Goal: Navigation & Orientation: Find specific page/section

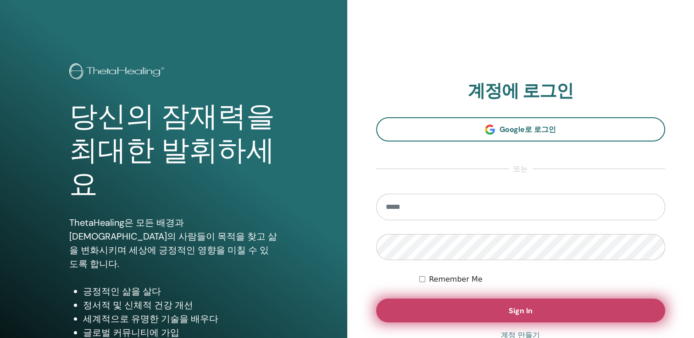
type input "**********"
click at [446, 317] on button "Sign In" at bounding box center [520, 311] width 289 height 24
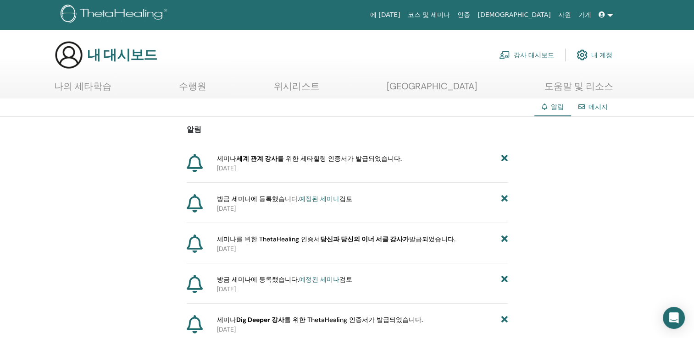
click at [536, 52] on font "강사 대시보드" at bounding box center [534, 55] width 40 height 8
